Goal: Transaction & Acquisition: Purchase product/service

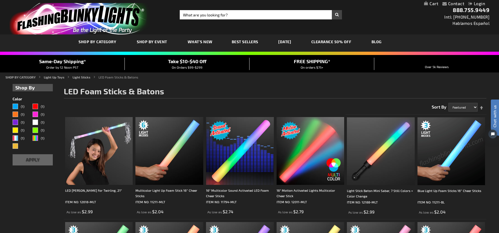
click at [460, 187] on div "Blue Light Up Foam Sticks 16” Cheer Sticks ITEM NO: 11211-BL As low as $2.04" at bounding box center [451, 166] width 68 height 98
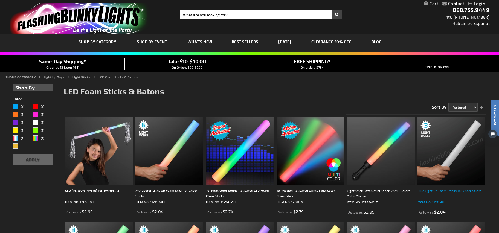
click at [457, 193] on div "Blue Light Up Foam Sticks 16” Cheer Sticks" at bounding box center [451, 193] width 68 height 11
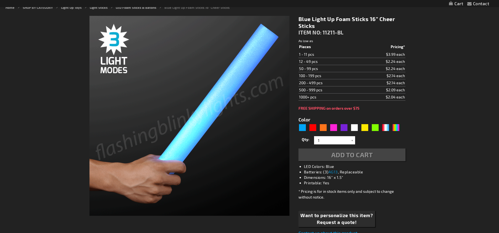
type input "5629"
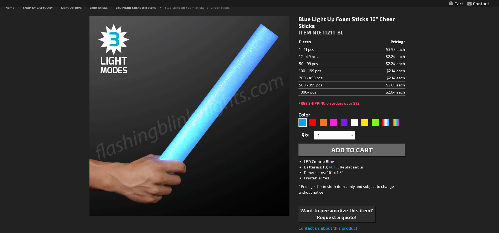
scroll to position [70, 0]
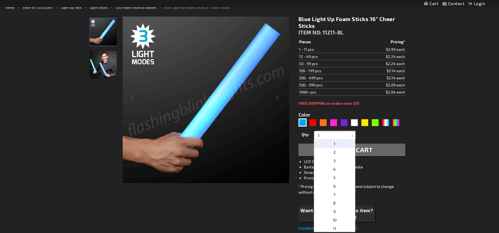
click at [345, 133] on input "1" at bounding box center [335, 135] width 40 height 8
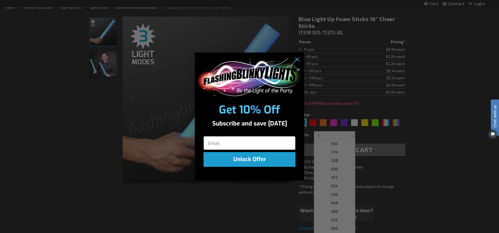
scroll to position [463, 0]
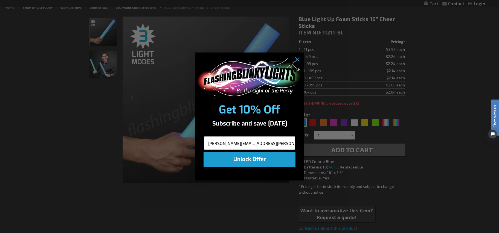
type input "mary.boudreau@yale.edu"
click input "Submit" at bounding box center [0, 0] width 0 height 0
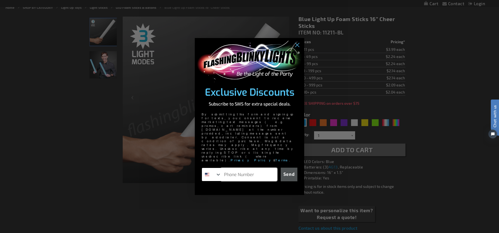
click at [249, 168] on input "Phone Number" at bounding box center [249, 174] width 56 height 13
type input "860-276-7650"
click input "Submit" at bounding box center [0, 0] width 0 height 0
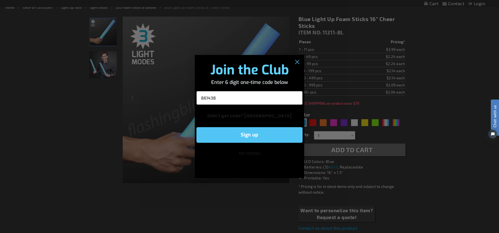
type input "861438"
click at [275, 134] on button "Sign up" at bounding box center [249, 135] width 106 height 16
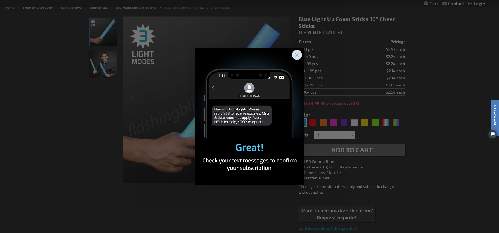
click at [295, 53] on icon "Close dialog" at bounding box center [297, 55] width 4 height 4
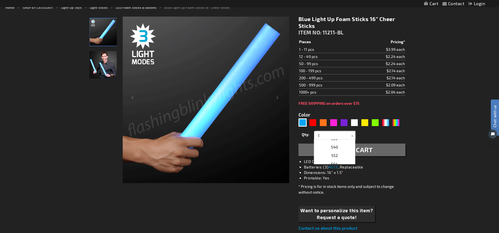
click at [339, 137] on input "1" at bounding box center [335, 135] width 40 height 8
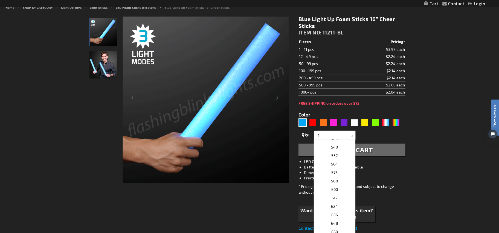
drag, startPoint x: 328, startPoint y: 137, endPoint x: 309, endPoint y: 137, distance: 18.6
click at [309, 137] on div "Qty 1 2 3 4 5 6 7 8 9 10 11 12 24 36 48 60 72 84 96 108 120 132 144 156 168" at bounding box center [351, 135] width 107 height 11
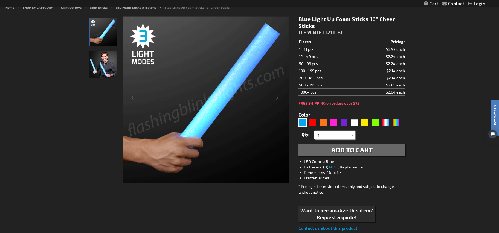
type input "4"
click at [331, 142] on span "504" at bounding box center [334, 143] width 7 height 5
click at [350, 135] on div at bounding box center [352, 135] width 5 height 8
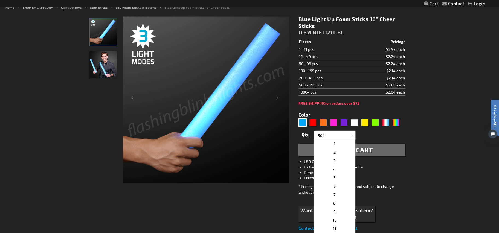
drag, startPoint x: 329, startPoint y: 135, endPoint x: 309, endPoint y: 135, distance: 20.5
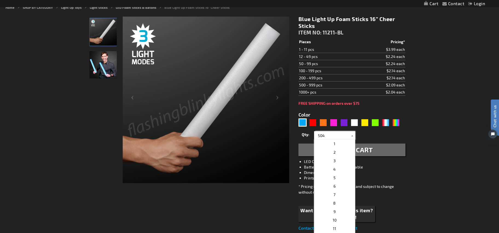
click at [309, 135] on div "Qty 1 2 3 4 5 6 7 8 9 10 11 12 24 36 48 60 72 84 96 108 120 132 144 156 168" at bounding box center [351, 135] width 107 height 11
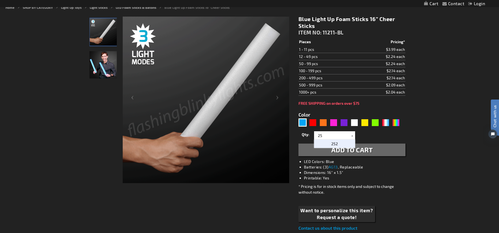
click at [333, 145] on span "252" at bounding box center [334, 143] width 7 height 5
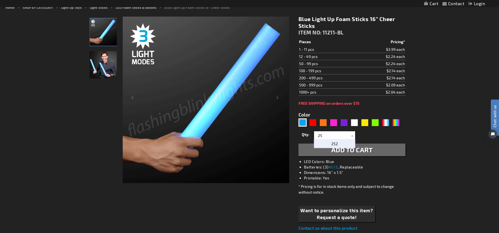
type input "252"
click at [376, 149] on button "Add to Cart" at bounding box center [351, 150] width 107 height 13
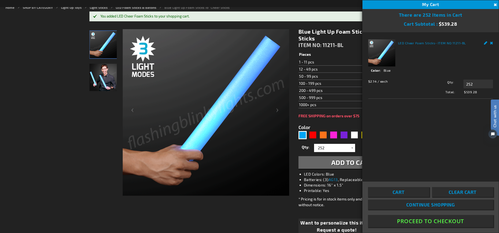
click at [404, 220] on button "Proceed To Checkout" at bounding box center [430, 221] width 125 height 12
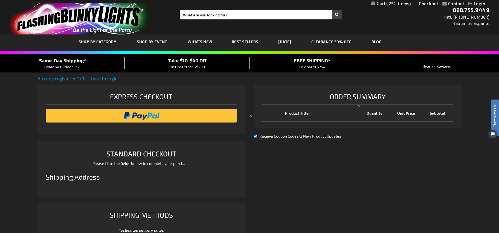
select select "US"
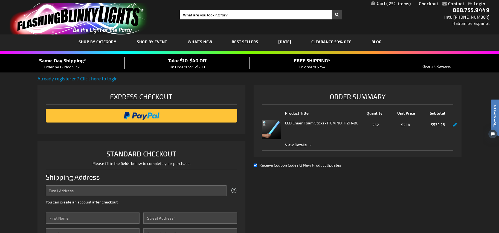
click at [294, 149] on li "LED Cheer Foam Sticks - ITEM NO: 11211-BL Qty 252 $2.14 $539.28 View Details Op…" at bounding box center [357, 133] width 191 height 35
click at [293, 144] on span "View Details" at bounding box center [296, 145] width 22 height 5
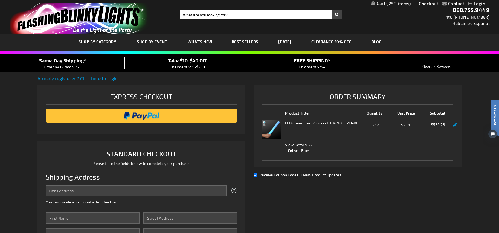
click at [293, 144] on span "View Details" at bounding box center [296, 145] width 22 height 5
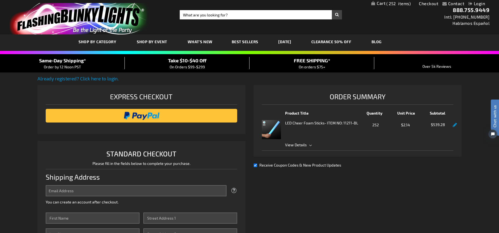
click at [384, 3] on link "My Cart 252 252 items" at bounding box center [390, 4] width 39 height 6
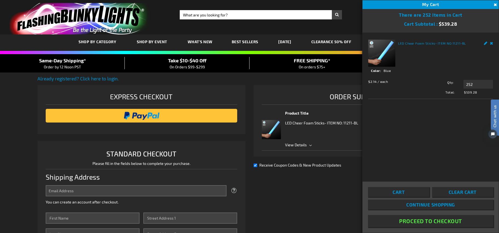
click at [418, 193] on link "Cart" at bounding box center [398, 192] width 61 height 10
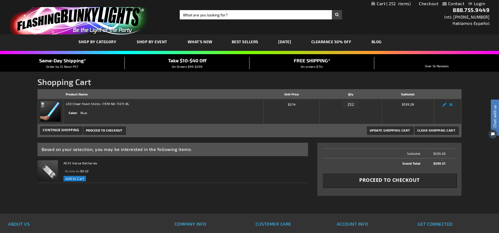
click at [110, 104] on strong "LED Cheer Foam Sticks - ITEM NO: 11211-BL" at bounding box center [97, 103] width 63 height 5
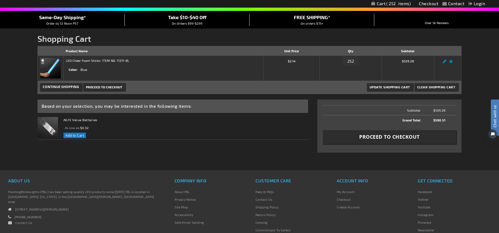
scroll to position [42, 0]
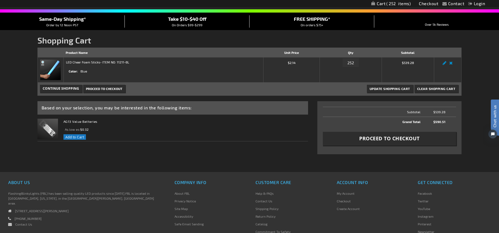
click at [183, 19] on span "Take $10-$40 Off" at bounding box center [187, 19] width 39 height 6
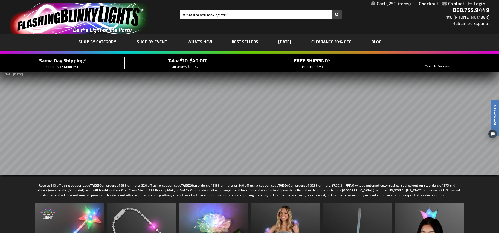
click at [397, 3] on span "252" at bounding box center [398, 3] width 24 height 5
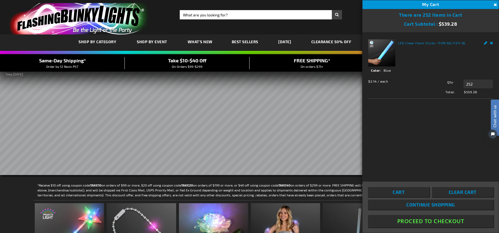
click at [446, 224] on button "Proceed To Checkout" at bounding box center [430, 221] width 125 height 12
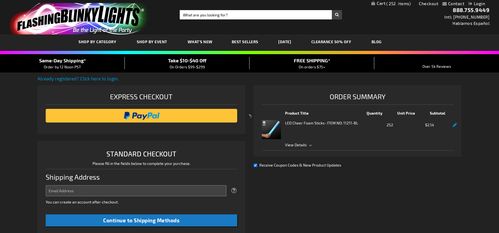
select select "US"
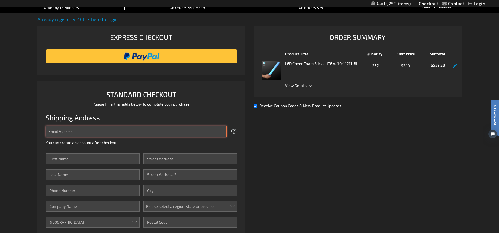
click at [159, 132] on input "Email Address" at bounding box center [136, 131] width 181 height 11
type input "[PERSON_NAME][EMAIL_ADDRESS][PERSON_NAME][DOMAIN_NAME]"
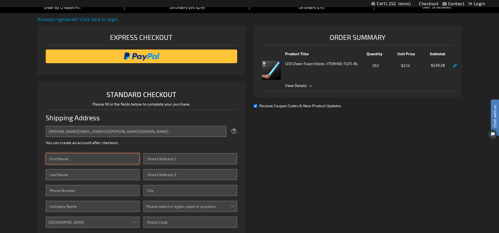
click at [97, 164] on div "First Name Last Name Phone Number Company Country [GEOGRAPHIC_DATA] [GEOGRAPHIC…" at bounding box center [93, 193] width 94 height 80
type input "[PERSON_NAME]"
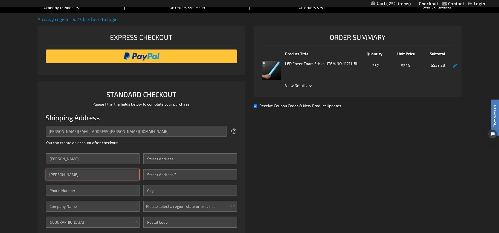
type input "[PERSON_NAME]"
type input "8602767650"
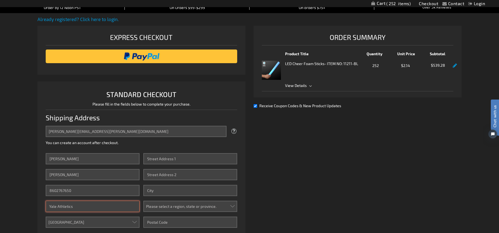
type input "Yale Athletics"
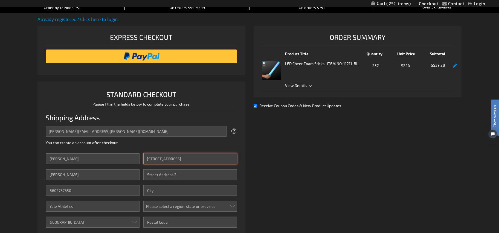
type input "[STREET_ADDRESS]"
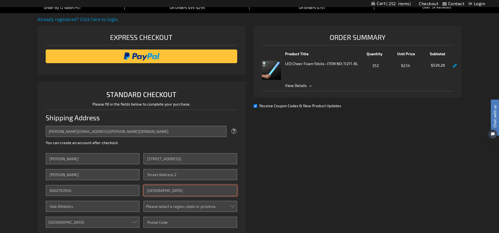
type input "[GEOGRAPHIC_DATA]"
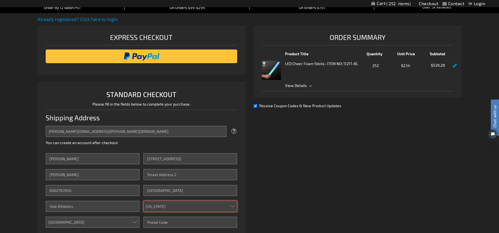
select select "14"
type input "06511"
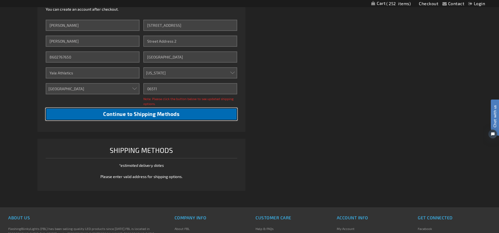
scroll to position [193, 0]
click at [115, 115] on span "Continue to Shipping Methods" at bounding box center [141, 113] width 76 height 6
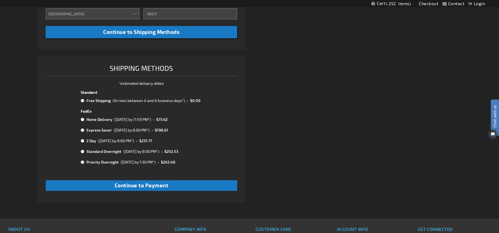
scroll to position [270, 0]
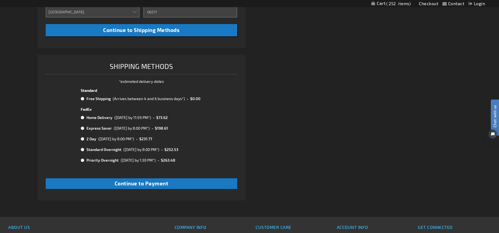
click at [83, 98] on input "radio" at bounding box center [83, 99] width 4 height 4
radio input "true"
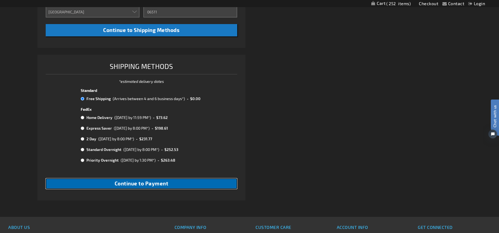
click at [100, 184] on button "Continue to Payment" at bounding box center [141, 183] width 191 height 11
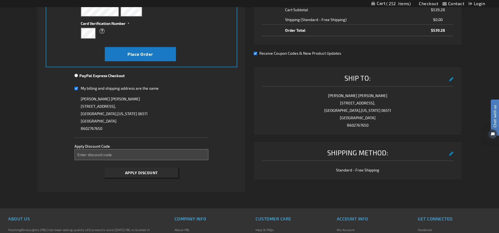
scroll to position [149, 0]
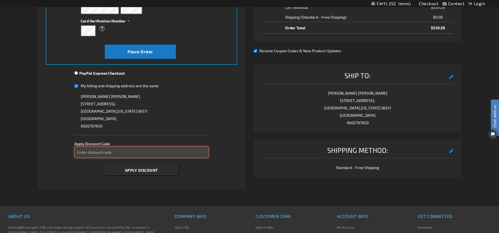
click at [203, 151] on input "Enter discount code" at bounding box center [141, 152] width 134 height 11
paste input "YRMJIY3LSO"
type input "YRMJIY3LSO"
click at [161, 169] on button "Apply Discount" at bounding box center [141, 170] width 74 height 10
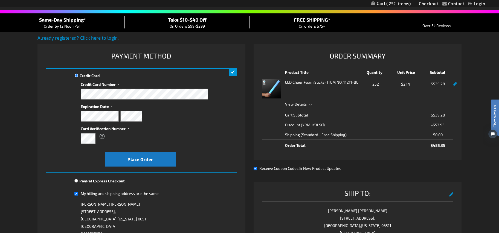
scroll to position [0, 0]
